Goal: Navigation & Orientation: Find specific page/section

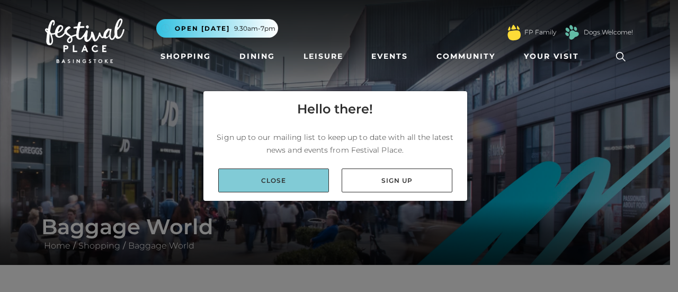
click at [290, 177] on link "Close" at bounding box center [273, 180] width 111 height 24
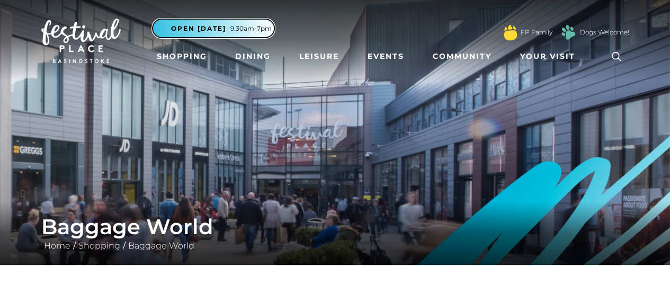
click at [261, 27] on span "9.30am-7pm" at bounding box center [250, 29] width 41 height 10
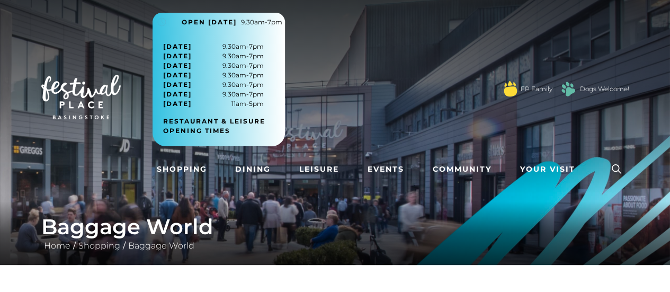
click at [411, 72] on div ".st5{fill:none;stroke:#FFFFFF;stroke-width:2.29;stroke-miterlimit:10;} Open [DA…" at bounding box center [391, 85] width 477 height 144
click at [362, 88] on div ".st5{fill:none;stroke:#FFFFFF;stroke-width:2.29;stroke-miterlimit:10;} Open [DA…" at bounding box center [391, 85] width 477 height 144
click at [326, 90] on div ".st5{fill:none;stroke:#FFFFFF;stroke-width:2.29;stroke-miterlimit:10;} Open [DA…" at bounding box center [391, 85] width 477 height 144
click at [94, 242] on link "Shopping" at bounding box center [99, 245] width 47 height 10
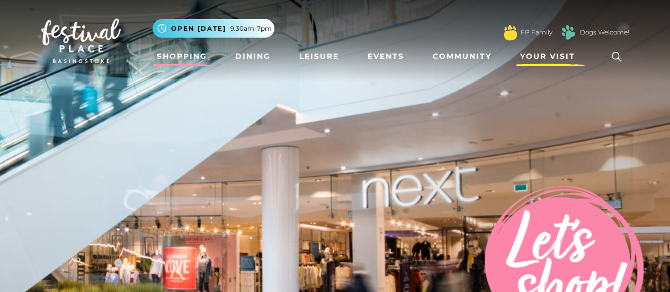
click at [552, 52] on span "Your Visit" at bounding box center [547, 56] width 55 height 11
